Goal: Information Seeking & Learning: Learn about a topic

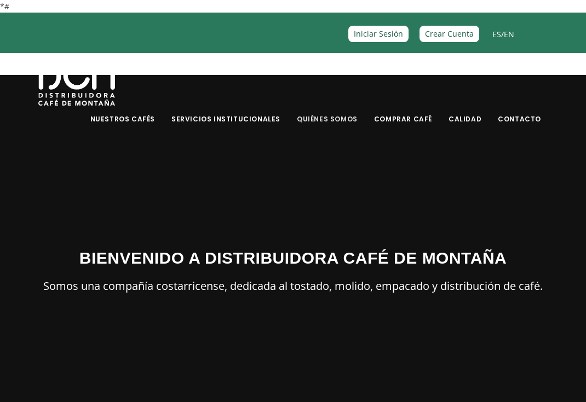
click at [344, 115] on link "Quiénes Somos" at bounding box center [327, 111] width 74 height 26
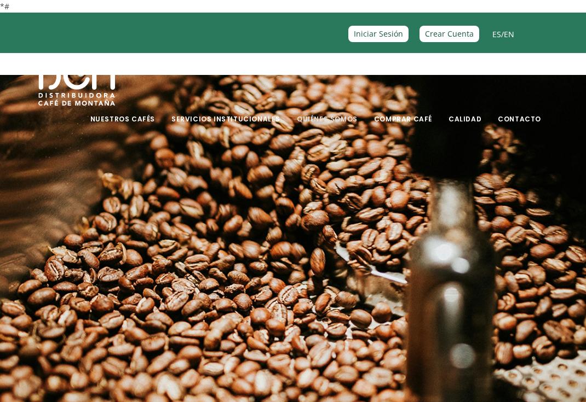
click at [348, 115] on link "Quiénes Somos" at bounding box center [327, 111] width 74 height 26
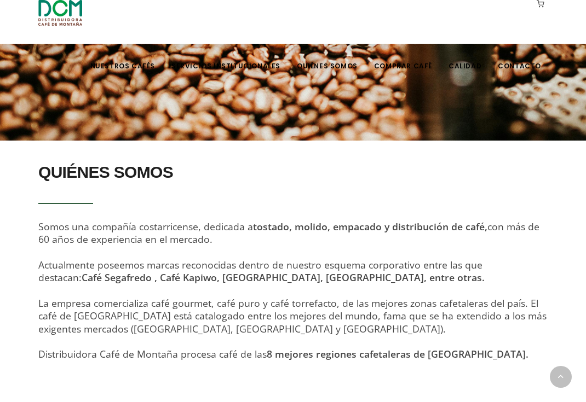
scroll to position [274, 0]
